Goal: Navigation & Orientation: Find specific page/section

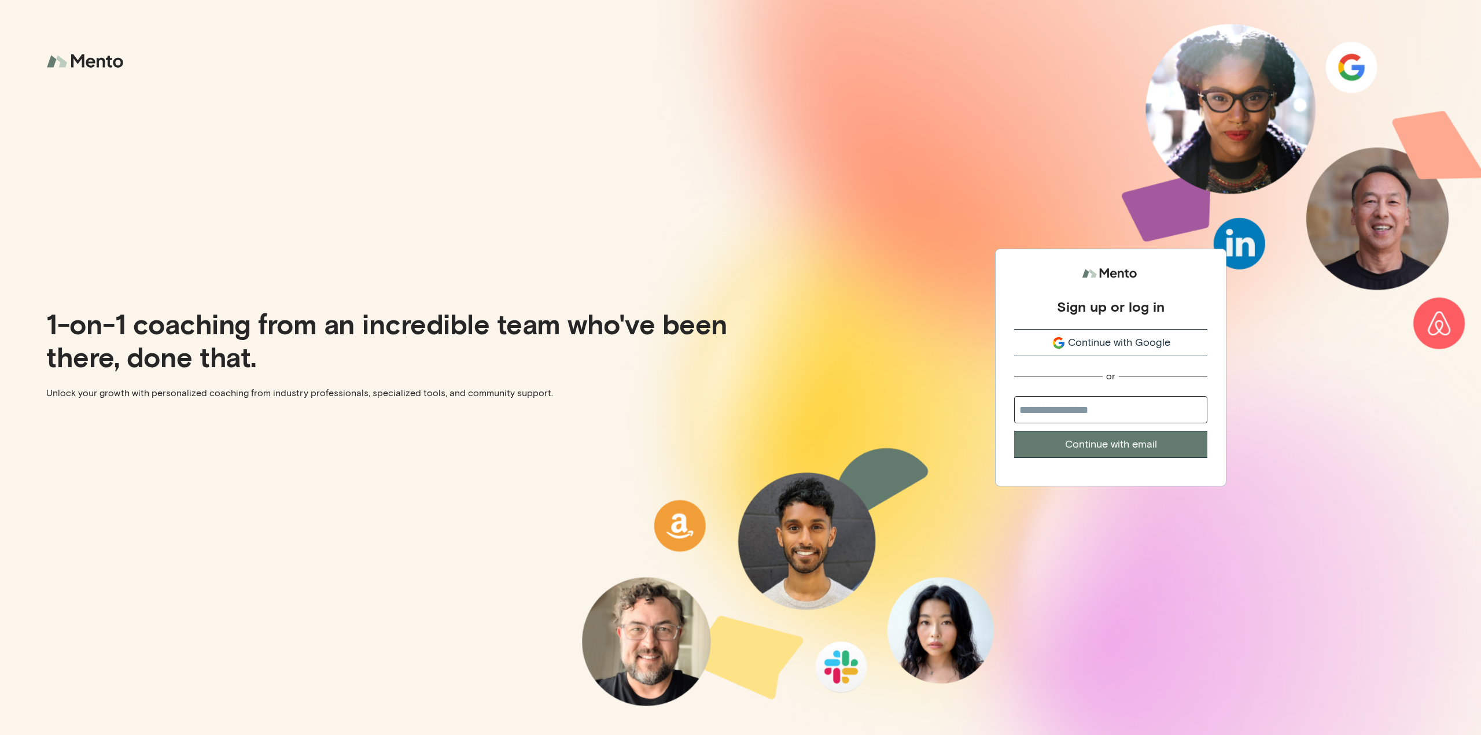
click at [1131, 341] on span "Continue with Google" at bounding box center [1119, 343] width 102 height 16
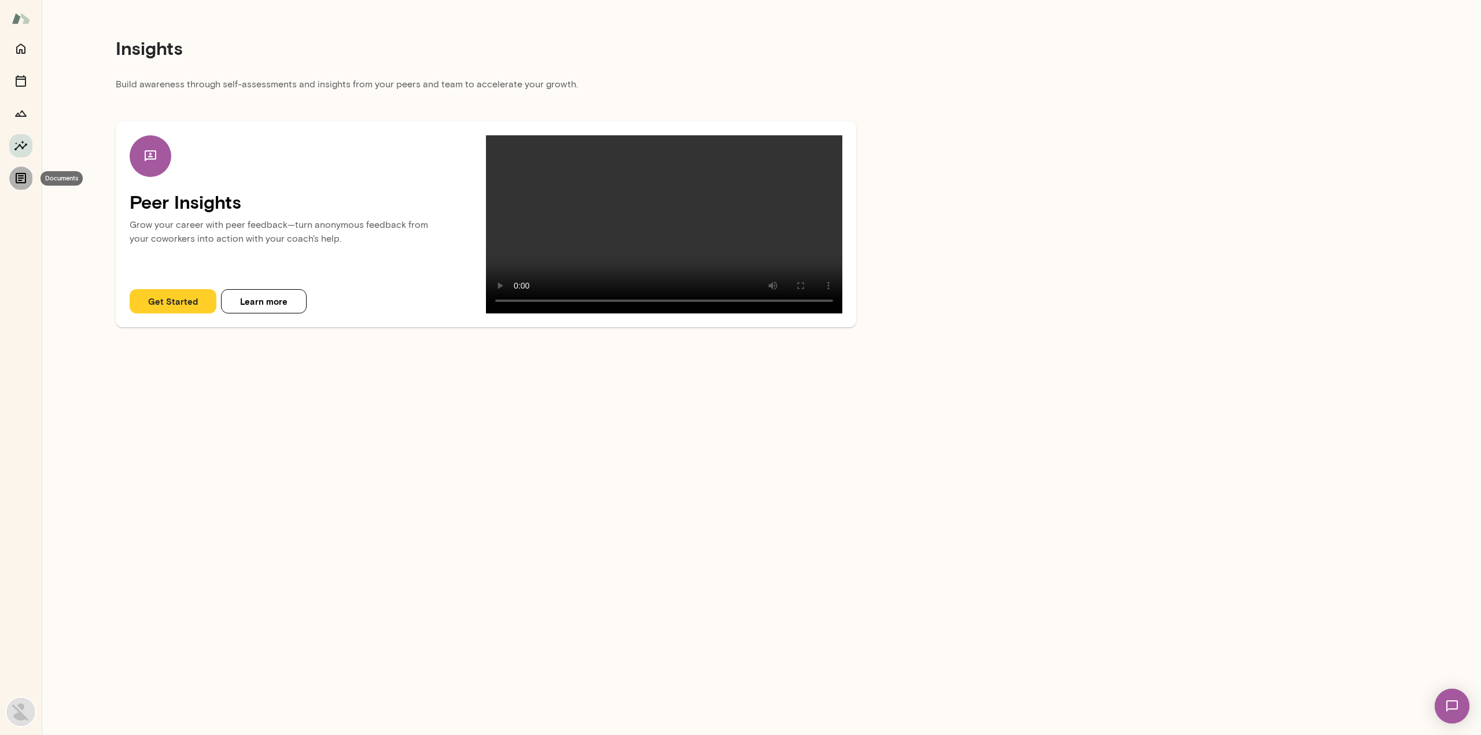
click at [15, 183] on icon "Documents" at bounding box center [21, 178] width 14 height 14
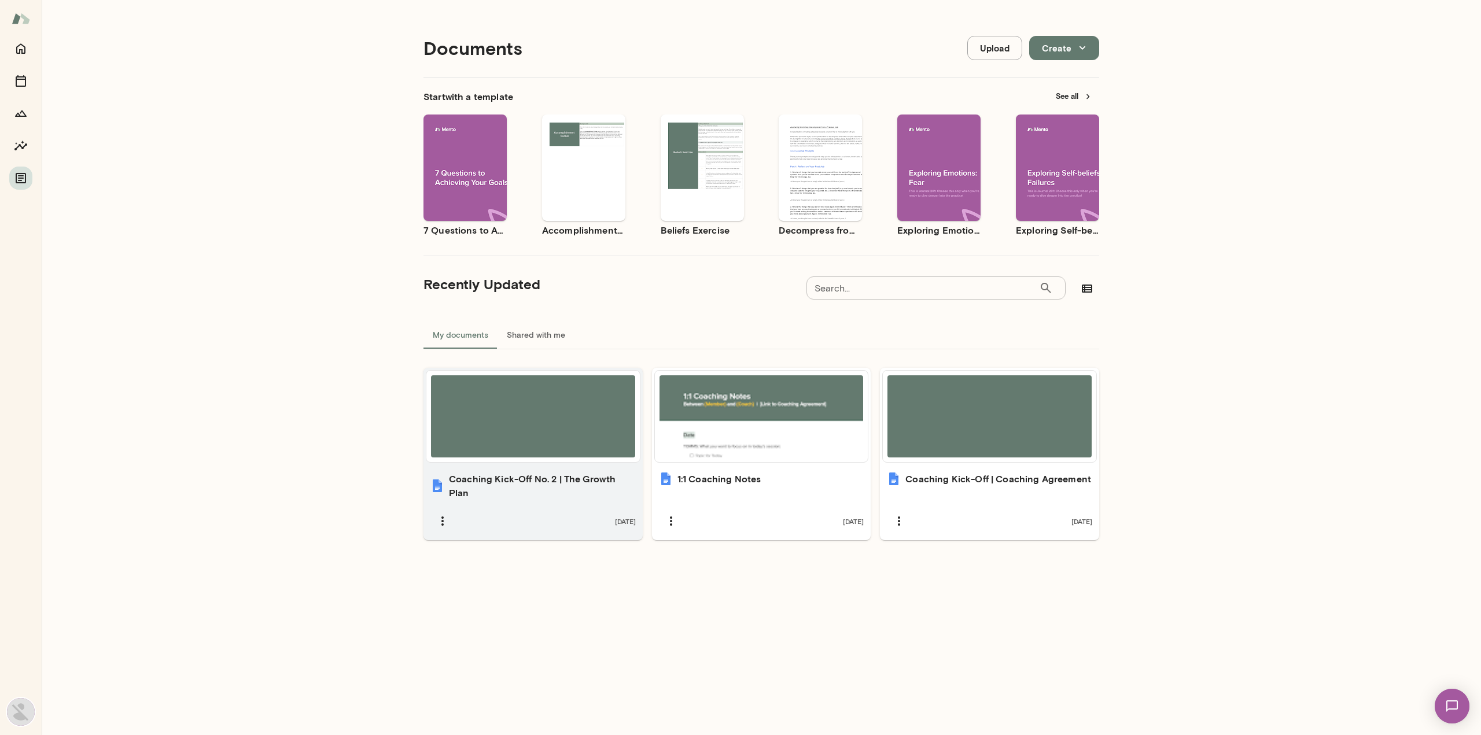
click at [518, 435] on div at bounding box center [533, 416] width 204 height 82
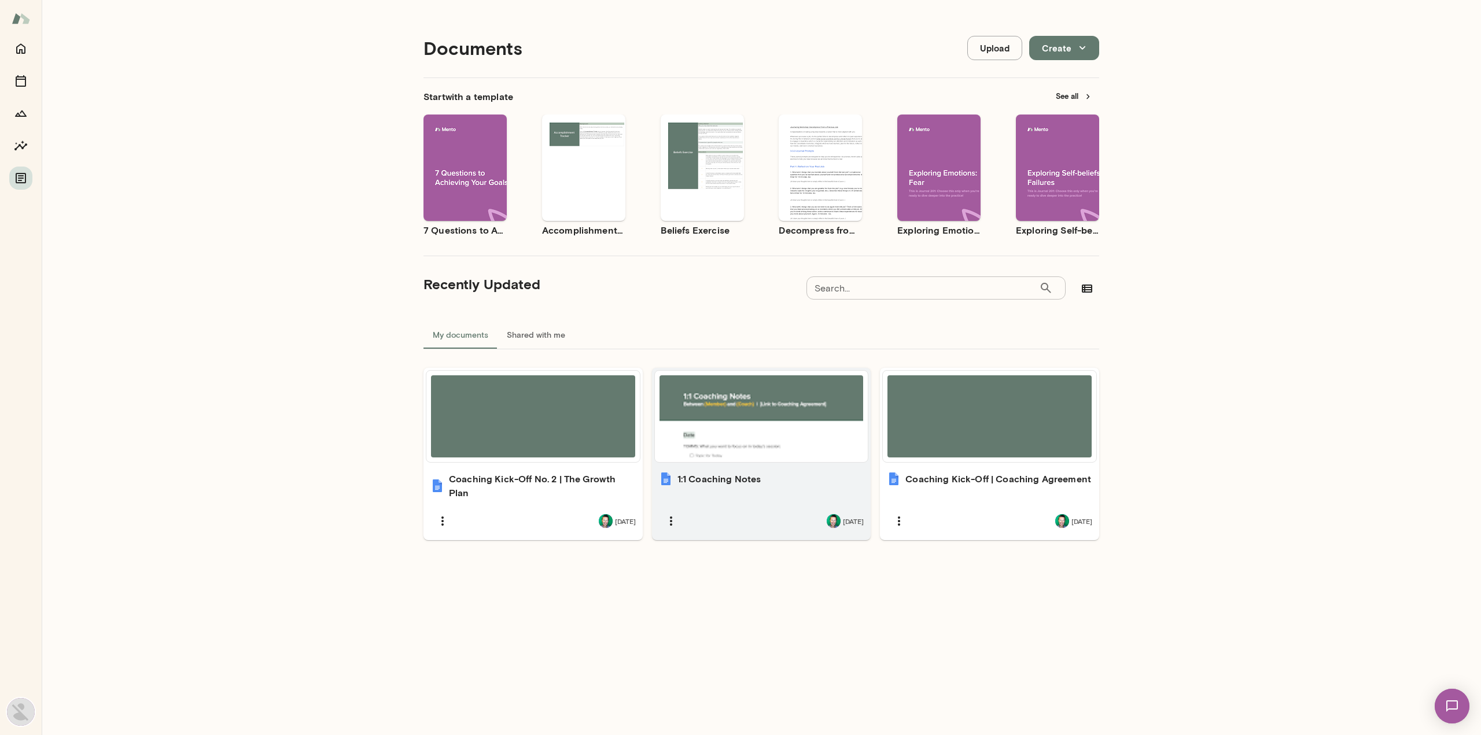
click at [743, 402] on div at bounding box center [761, 416] width 204 height 82
